Goal: Task Accomplishment & Management: Use online tool/utility

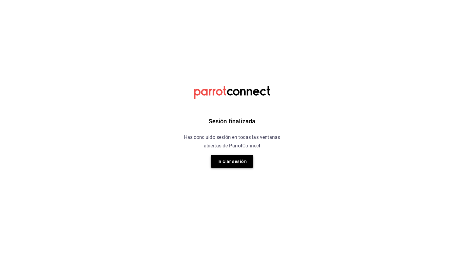
click at [225, 161] on button "Iniciar sesión" at bounding box center [232, 161] width 43 height 13
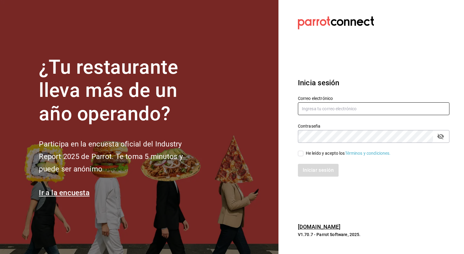
type input "[EMAIL_ADDRESS][DOMAIN_NAME]"
click at [301, 154] on input "He leído y acepto los Términos y condiciones." at bounding box center [300, 152] width 5 height 5
checkbox input "true"
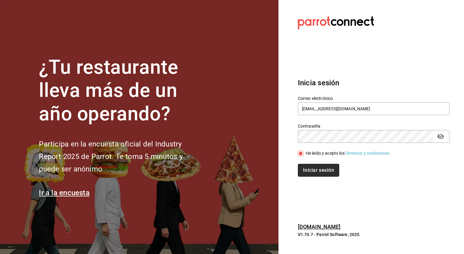
click at [312, 172] on button "Iniciar sesión" at bounding box center [318, 170] width 41 height 13
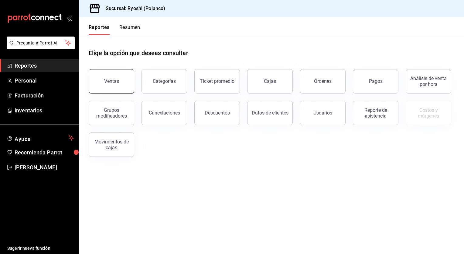
click at [123, 88] on button "Ventas" at bounding box center [112, 81] width 46 height 24
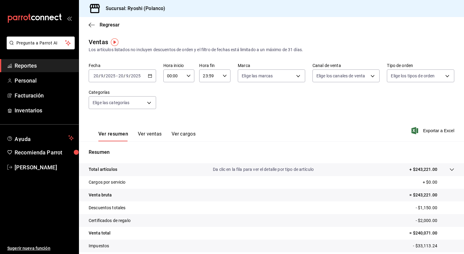
click at [149, 77] on icon "button" at bounding box center [150, 76] width 4 height 4
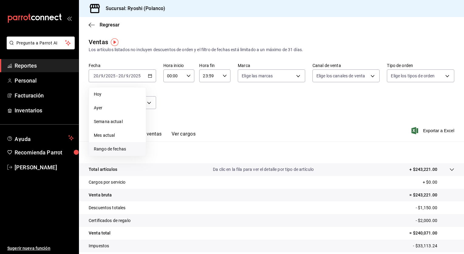
click at [114, 148] on span "Rango de fechas" at bounding box center [117, 149] width 47 height 6
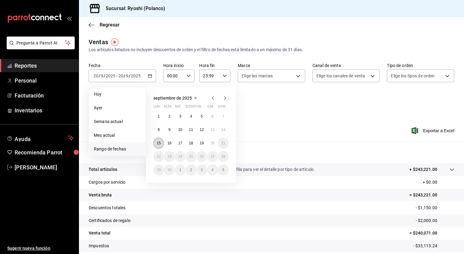
click at [159, 147] on button "15" at bounding box center [159, 142] width 11 height 11
click at [212, 141] on abbr "20" at bounding box center [213, 143] width 4 height 4
click at [161, 143] on button "15" at bounding box center [159, 142] width 11 height 11
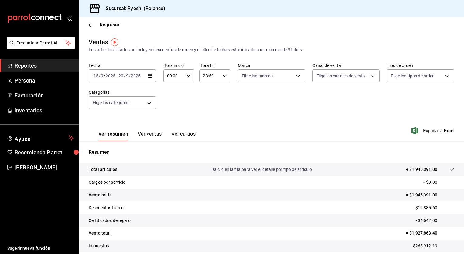
click at [150, 77] on icon "button" at bounding box center [150, 76] width 4 height 4
click at [152, 76] on div "2025-09-15 15 / 9 / 2025 - 2025-09-20 20 / 9 / 2025" at bounding box center [122, 75] width 67 height 13
click at [188, 79] on div "00:00 Hora inicio" at bounding box center [179, 75] width 31 height 13
click at [172, 117] on span "05" at bounding box center [170, 118] width 6 height 5
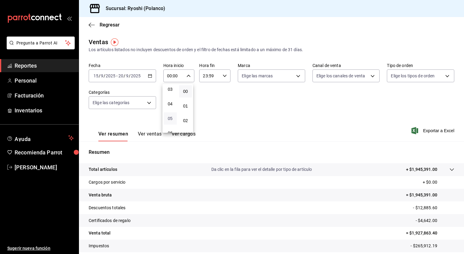
type input "05:00"
click at [188, 93] on span "00" at bounding box center [186, 91] width 6 height 5
click at [223, 75] on div at bounding box center [232, 127] width 464 height 254
click at [223, 75] on icon "button" at bounding box center [225, 76] width 4 height 4
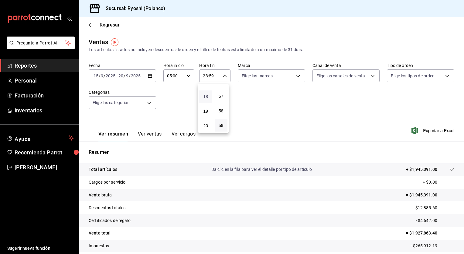
click at [205, 99] on span "18" at bounding box center [206, 96] width 6 height 5
type input "18:59"
click at [147, 135] on div at bounding box center [232, 127] width 464 height 254
click at [147, 135] on button "Ver ventas" at bounding box center [150, 136] width 24 height 10
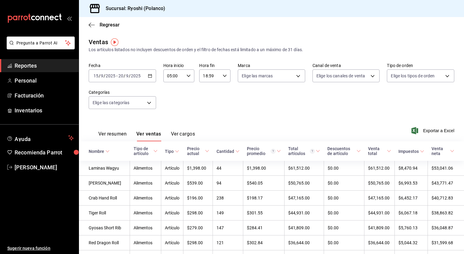
click at [122, 133] on button "Ver resumen" at bounding box center [112, 136] width 28 height 10
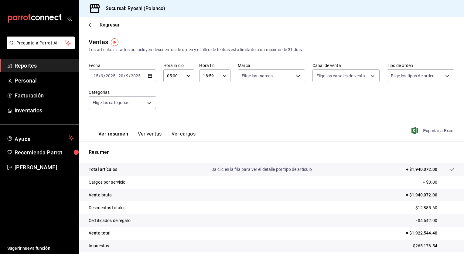
click at [428, 132] on span "Exportar a Excel" at bounding box center [434, 130] width 42 height 7
